Goal: Information Seeking & Learning: Learn about a topic

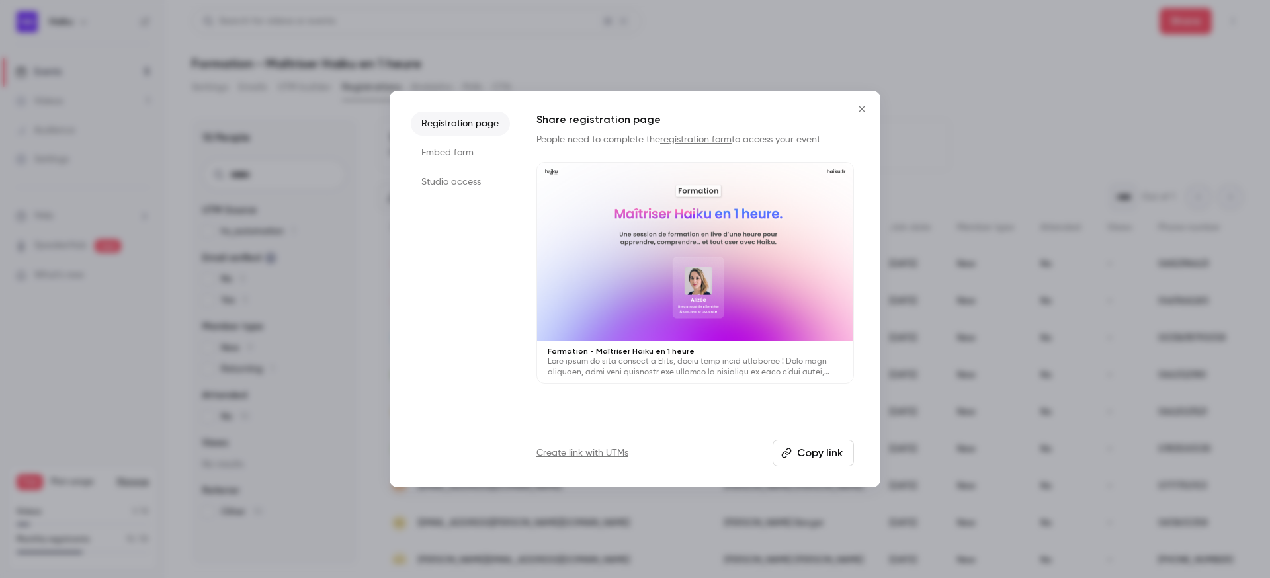
scroll to position [50, 0]
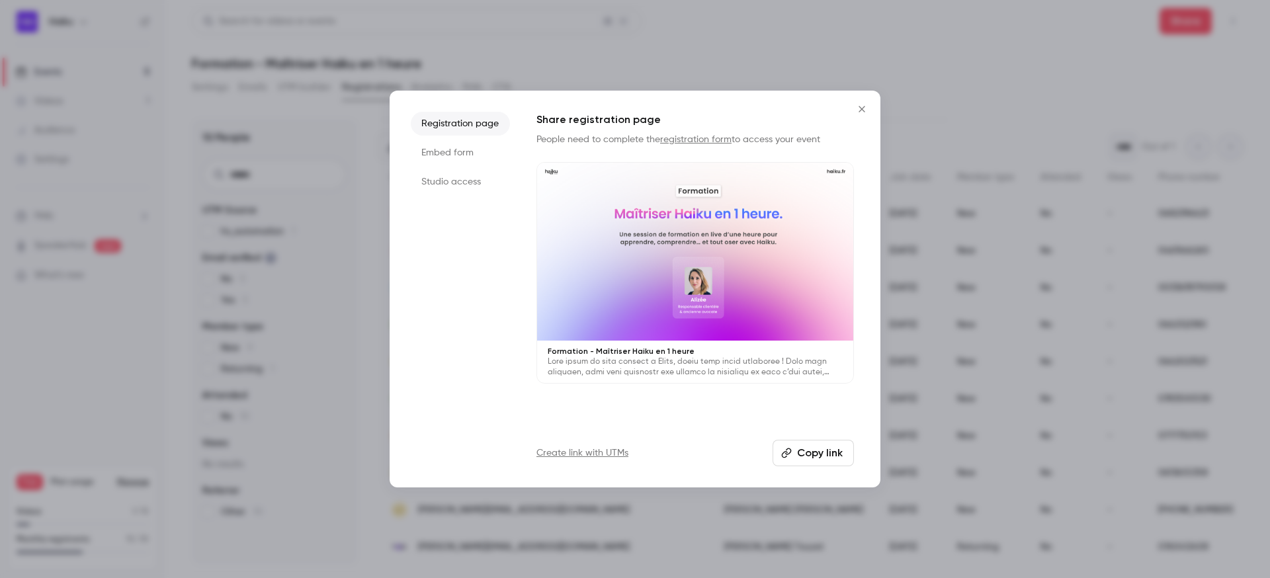
click at [864, 106] on icon "Close" at bounding box center [861, 109] width 6 height 6
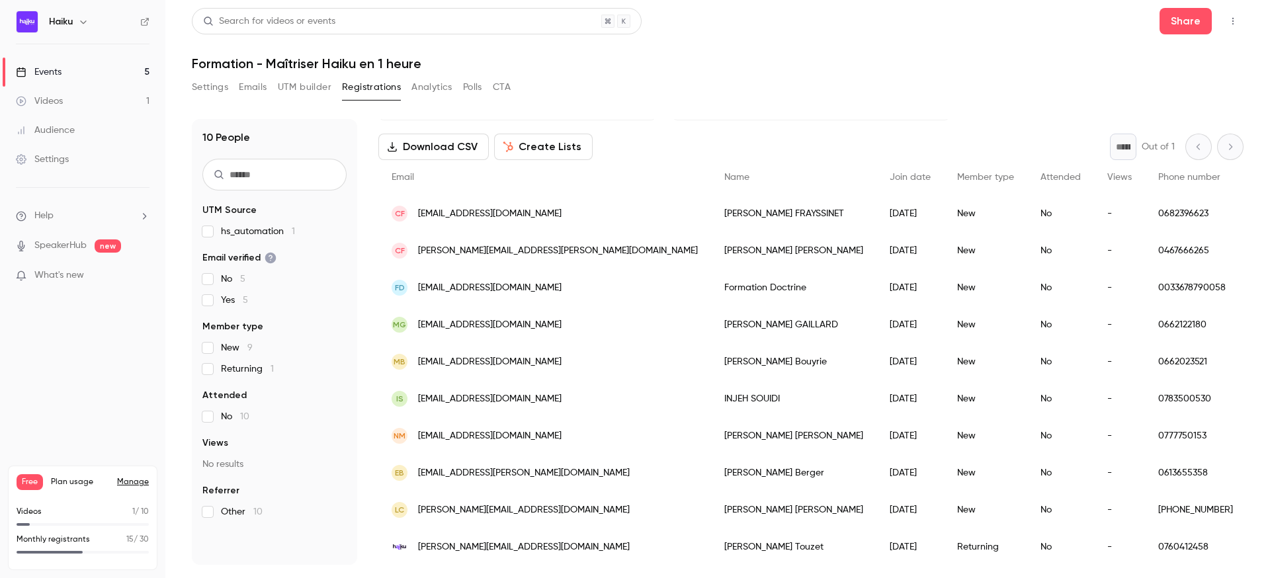
click at [72, 78] on link "Events 5" at bounding box center [82, 72] width 165 height 29
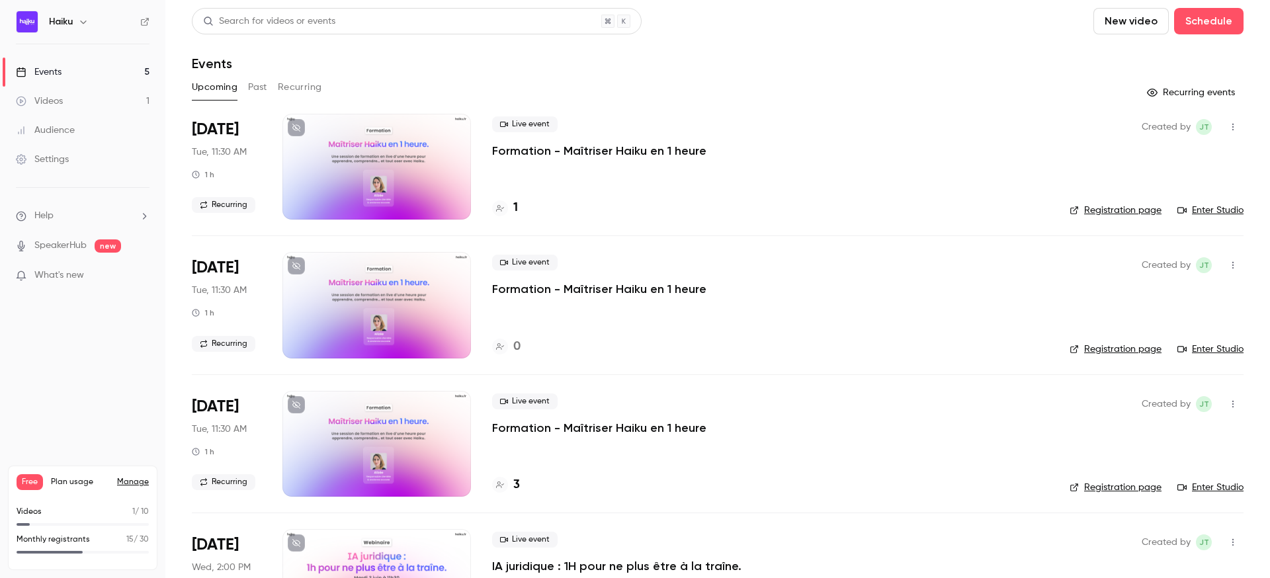
click at [79, 64] on link "Events 5" at bounding box center [82, 72] width 165 height 29
click at [259, 87] on button "Past" at bounding box center [257, 87] width 19 height 21
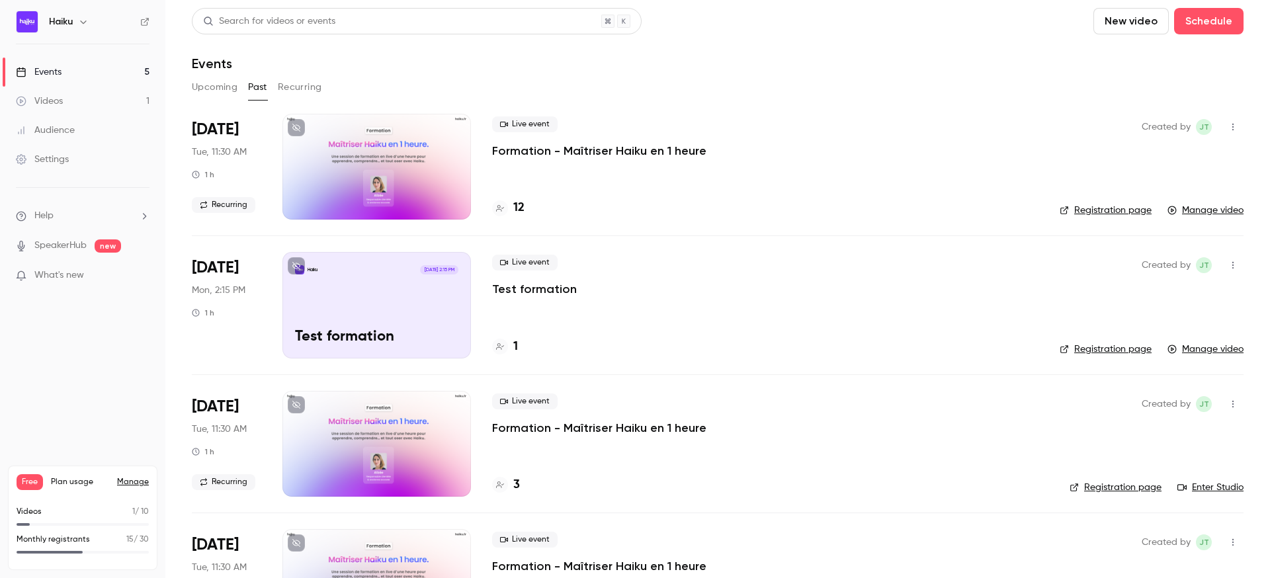
click at [227, 88] on button "Upcoming" at bounding box center [215, 87] width 46 height 21
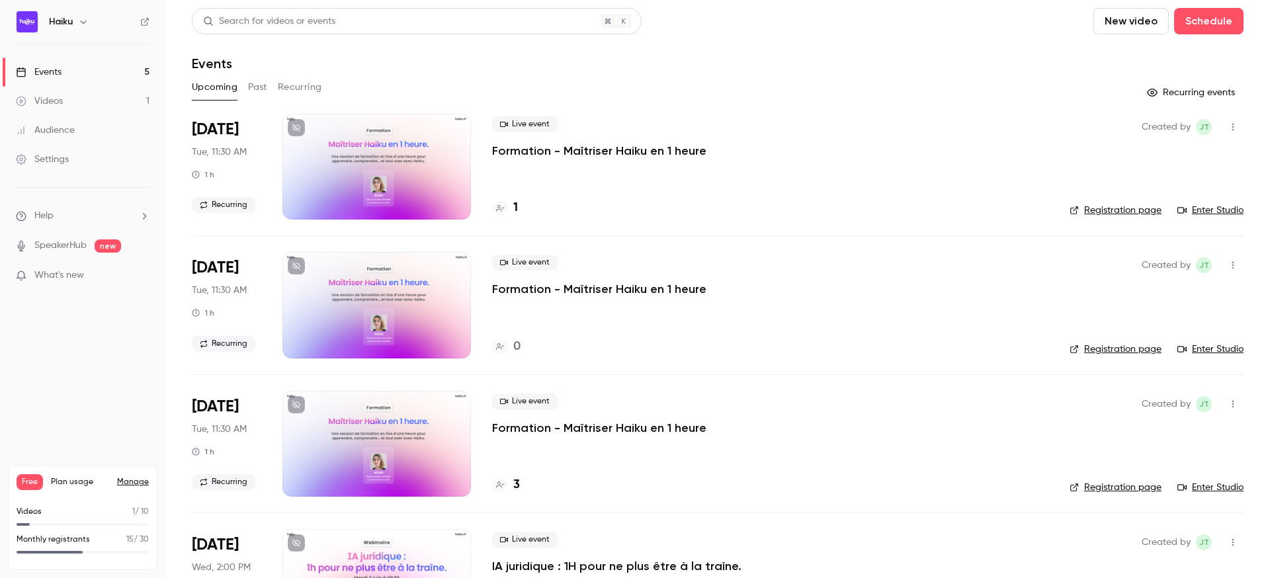
click at [257, 88] on button "Past" at bounding box center [257, 87] width 19 height 21
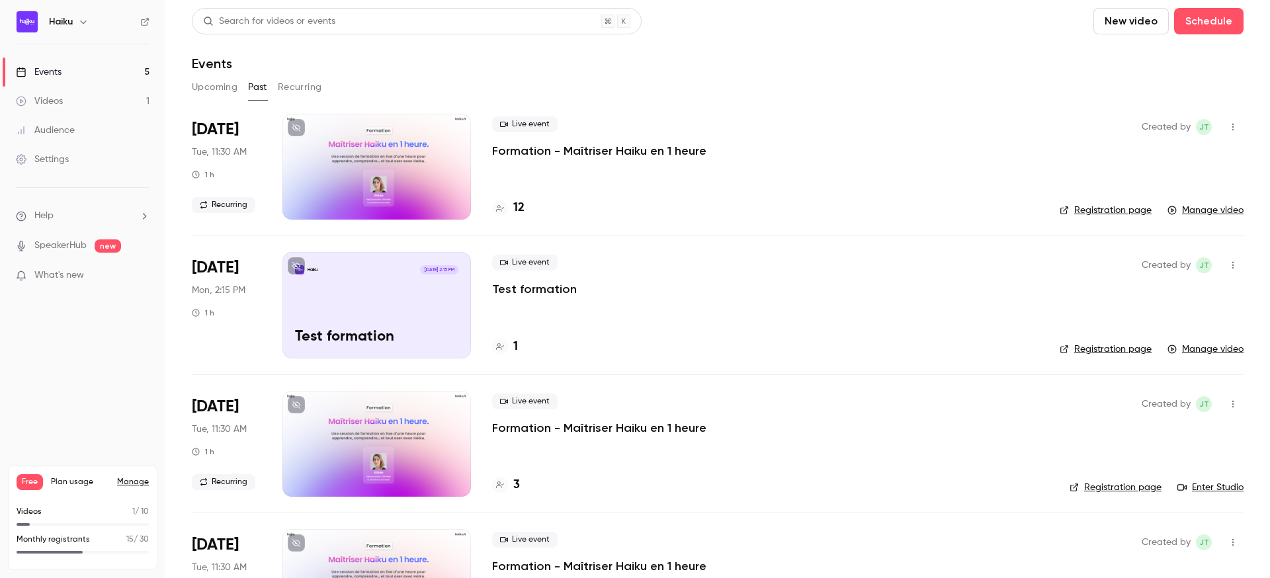
click at [406, 145] on div at bounding box center [376, 167] width 188 height 106
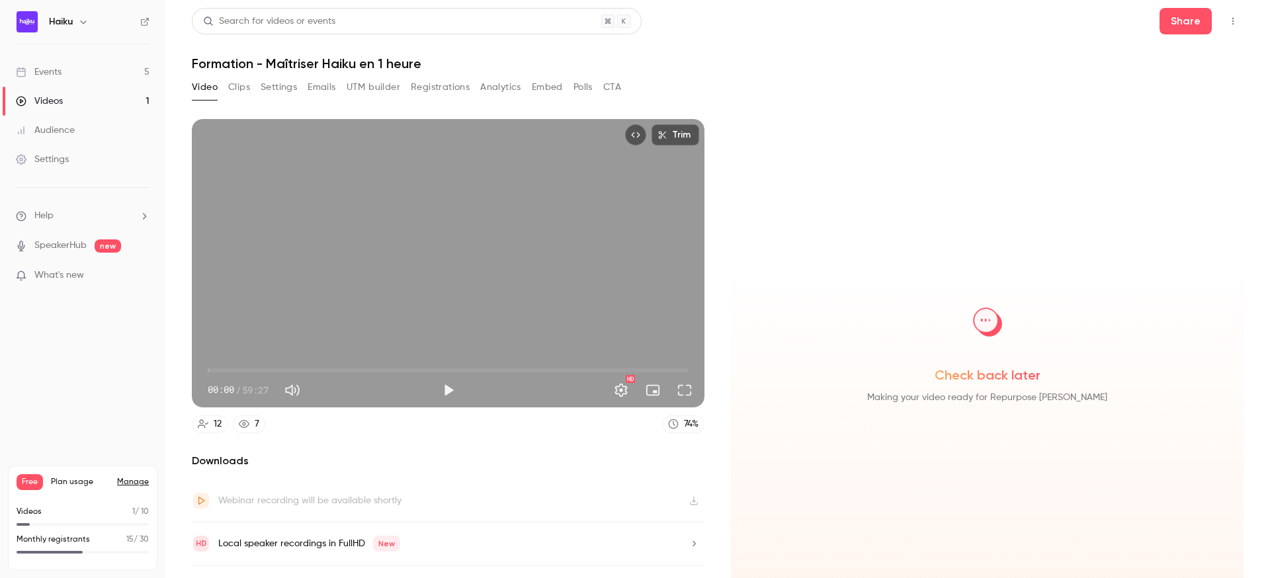
click at [505, 93] on button "Analytics" at bounding box center [500, 87] width 41 height 21
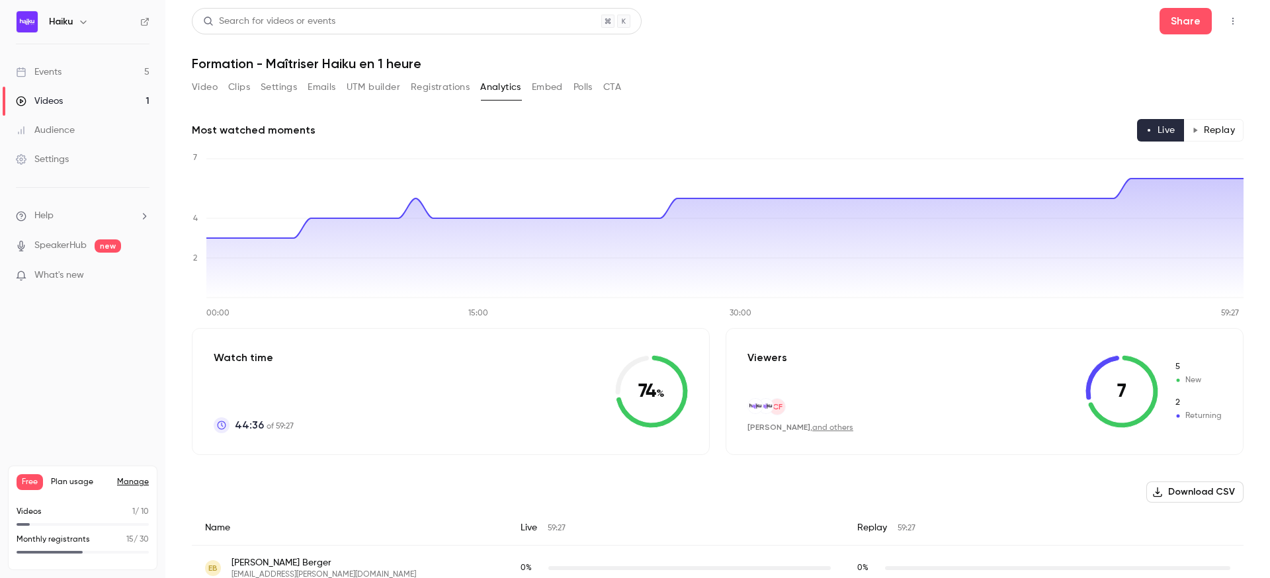
click at [1226, 127] on button "Replay" at bounding box center [1213, 130] width 60 height 22
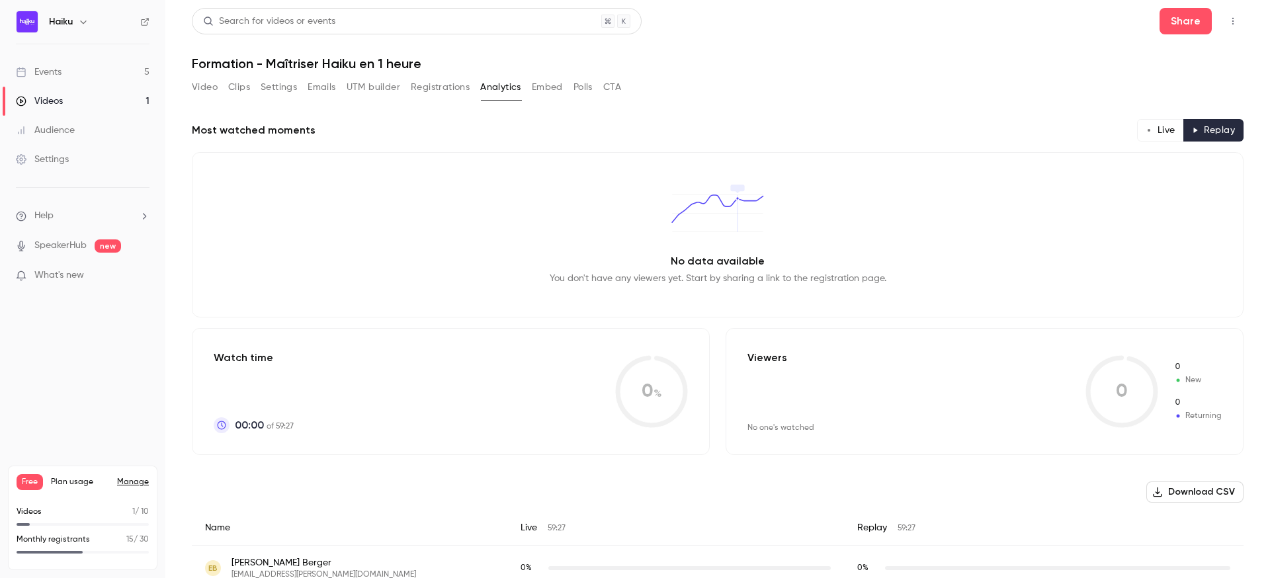
click at [1158, 127] on button "Live" at bounding box center [1160, 130] width 47 height 22
